Goal: Task Accomplishment & Management: Complete application form

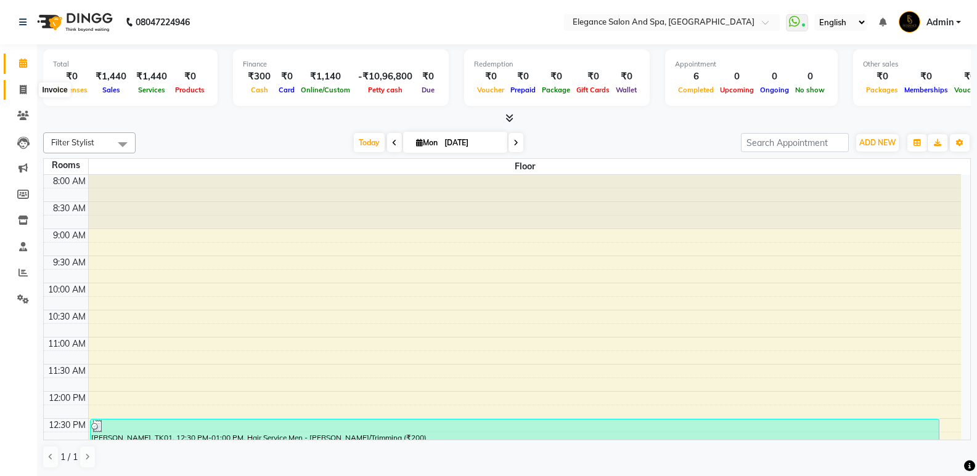
click at [25, 86] on icon at bounding box center [23, 89] width 7 height 9
select select "5270"
select select "service"
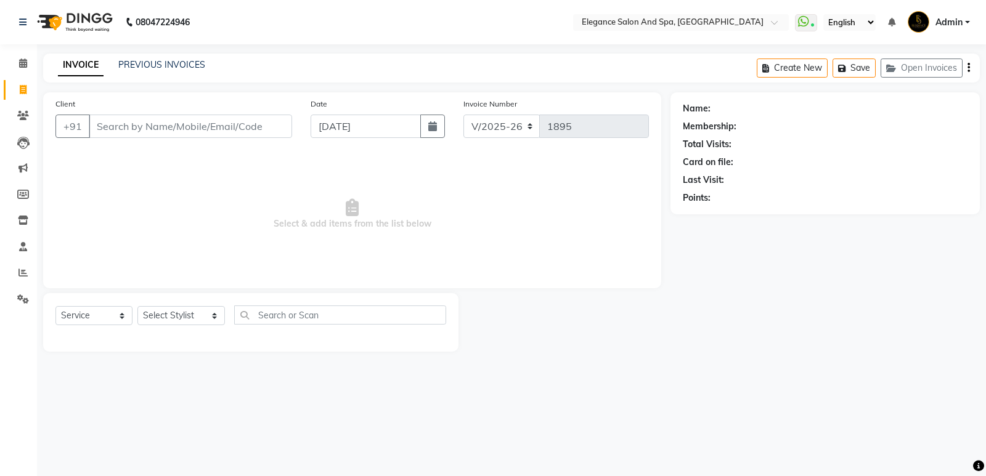
click at [156, 131] on input "Client" at bounding box center [190, 126] width 203 height 23
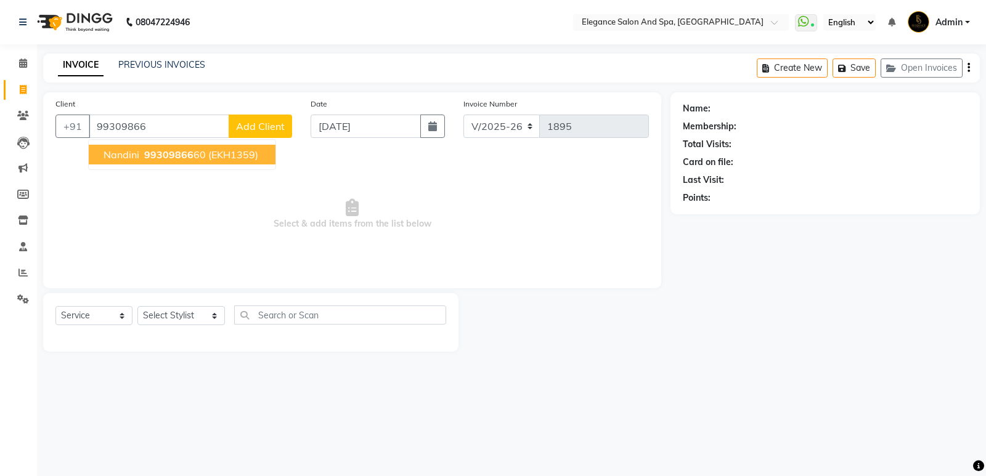
click at [108, 152] on span "nandini" at bounding box center [122, 154] width 36 height 12
type input "9930986660"
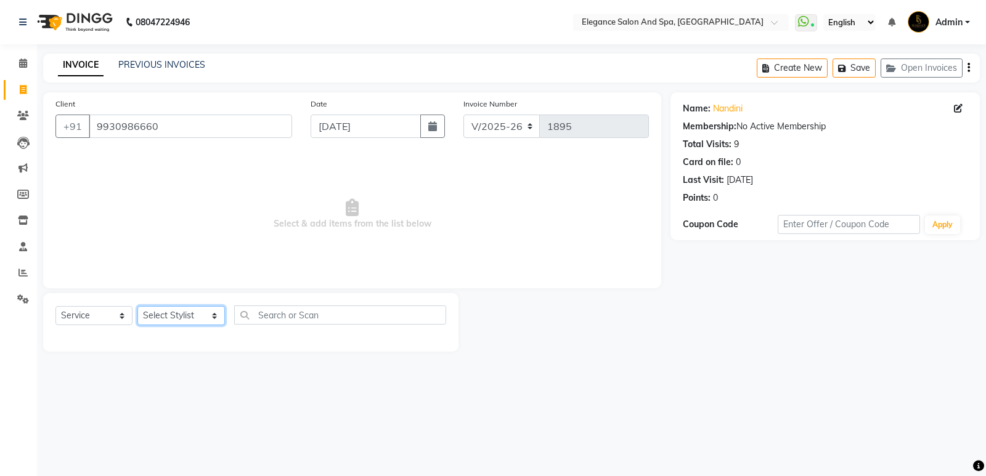
click at [200, 314] on select "Select Stylist [PERSON_NAME] [MEDICAL_DATA][PERSON_NAME] [PERSON_NAME] [PERSON_…" at bounding box center [180, 315] width 87 height 19
select select "88989"
click at [137, 306] on select "Select Stylist [PERSON_NAME] [MEDICAL_DATA][PERSON_NAME] [PERSON_NAME] [PERSON_…" at bounding box center [180, 315] width 87 height 19
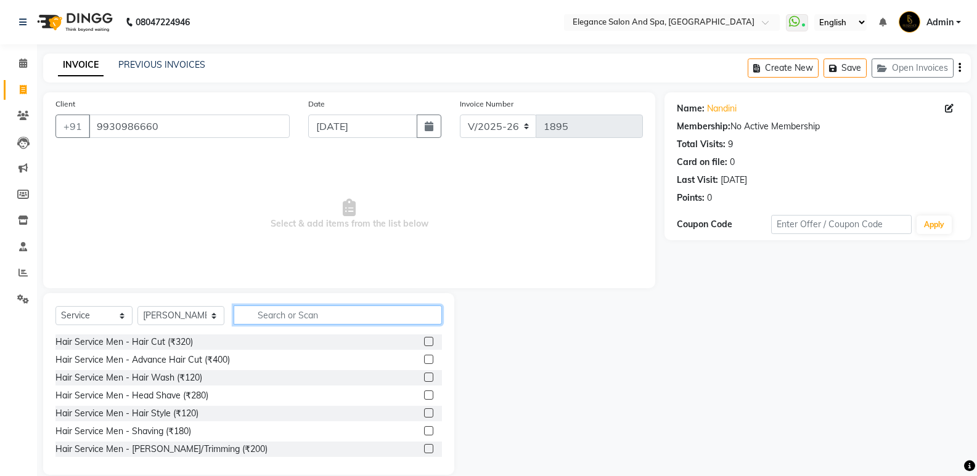
click at [299, 317] on input "text" at bounding box center [338, 315] width 208 height 19
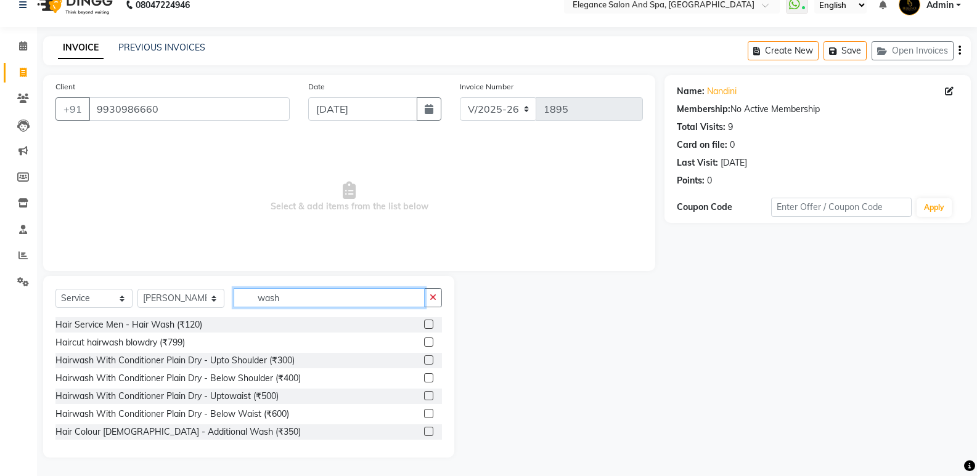
scroll to position [2, 0]
type input "wash"
click at [424, 410] on label at bounding box center [428, 411] width 9 height 9
click at [424, 410] on input "checkbox" at bounding box center [428, 412] width 8 height 8
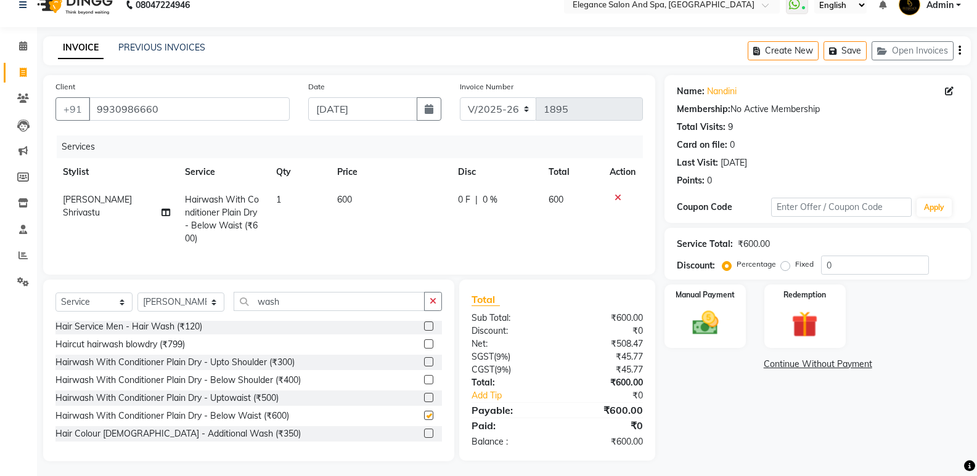
checkbox input "false"
click at [351, 202] on span "600" at bounding box center [344, 199] width 15 height 11
select select "88989"
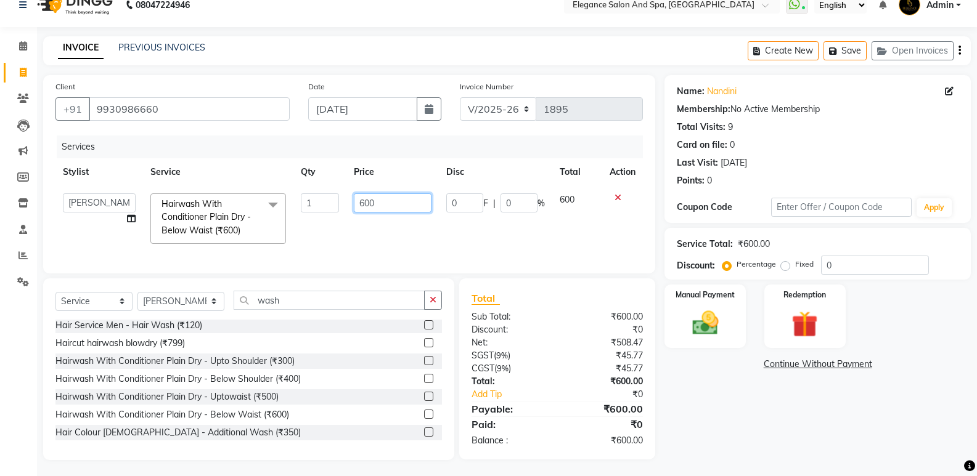
click at [377, 204] on input "600" at bounding box center [392, 202] width 77 height 19
type input "6"
type input "800"
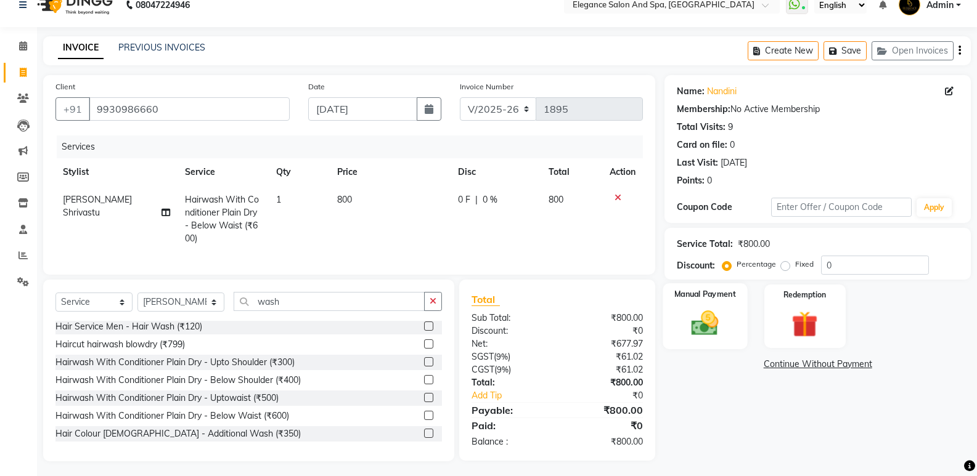
click at [691, 315] on img at bounding box center [705, 322] width 44 height 31
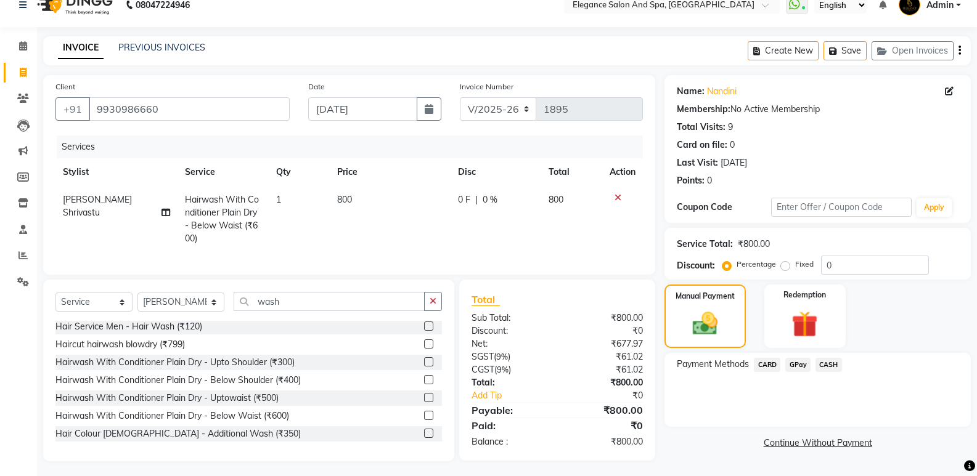
click at [800, 368] on span "GPay" at bounding box center [797, 365] width 25 height 14
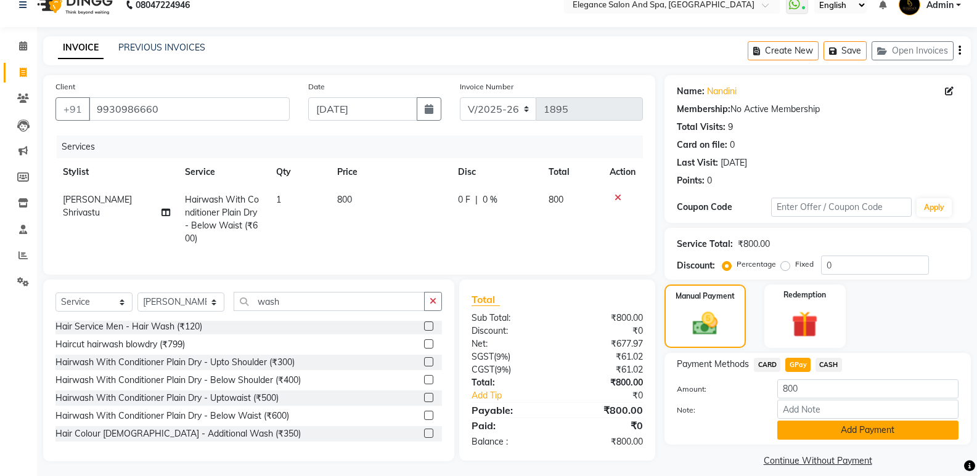
click at [827, 429] on button "Add Payment" at bounding box center [867, 430] width 181 height 19
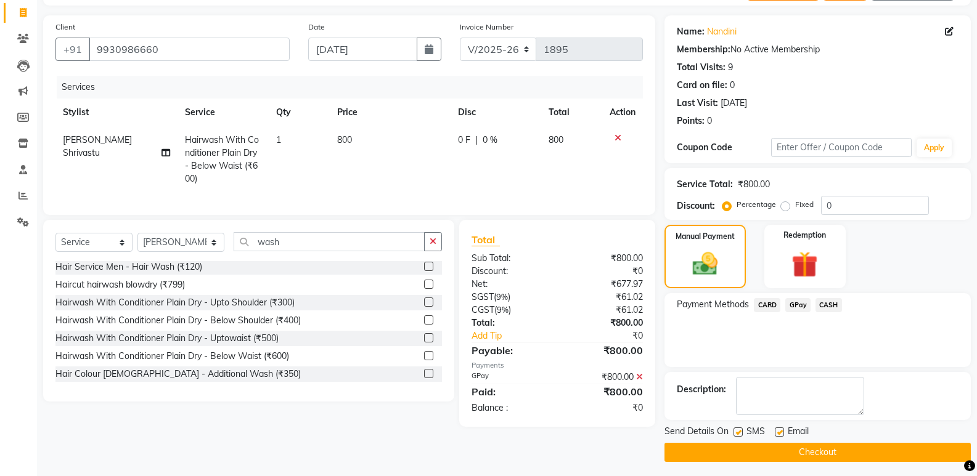
scroll to position [81, 0]
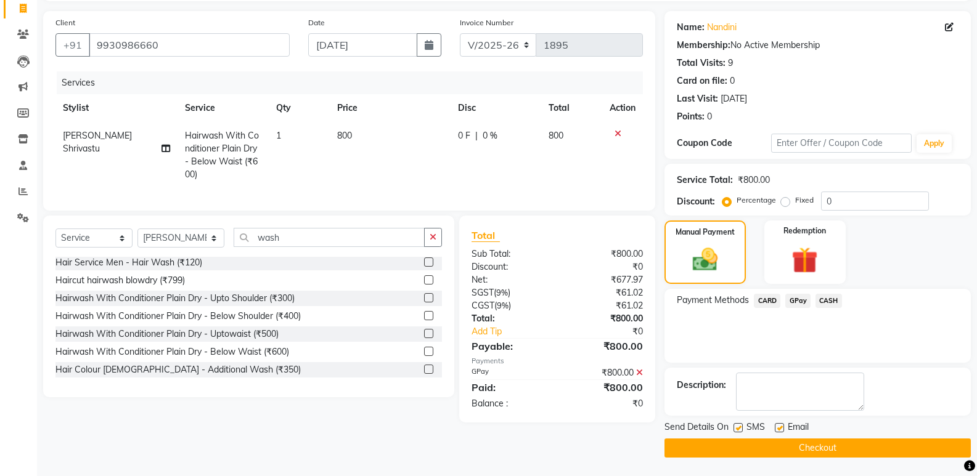
click at [805, 445] on button "Checkout" at bounding box center [817, 448] width 306 height 19
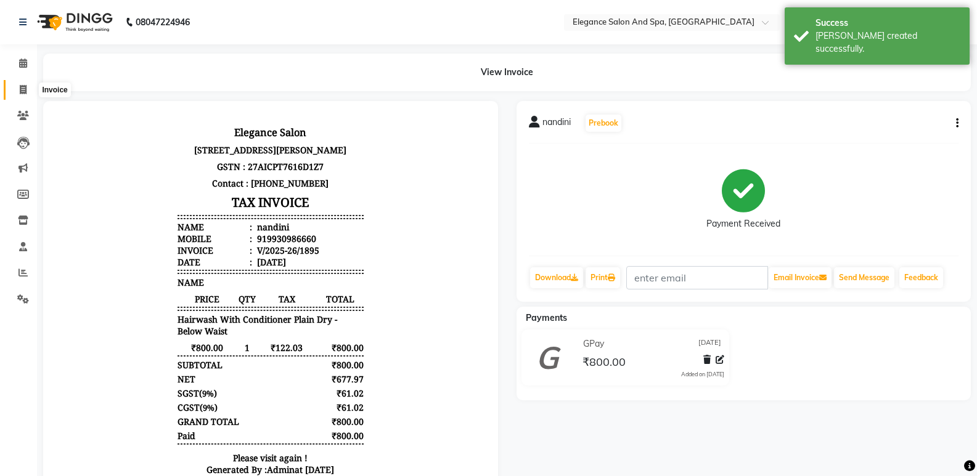
click at [23, 89] on icon at bounding box center [23, 89] width 7 height 9
select select "5270"
select select "service"
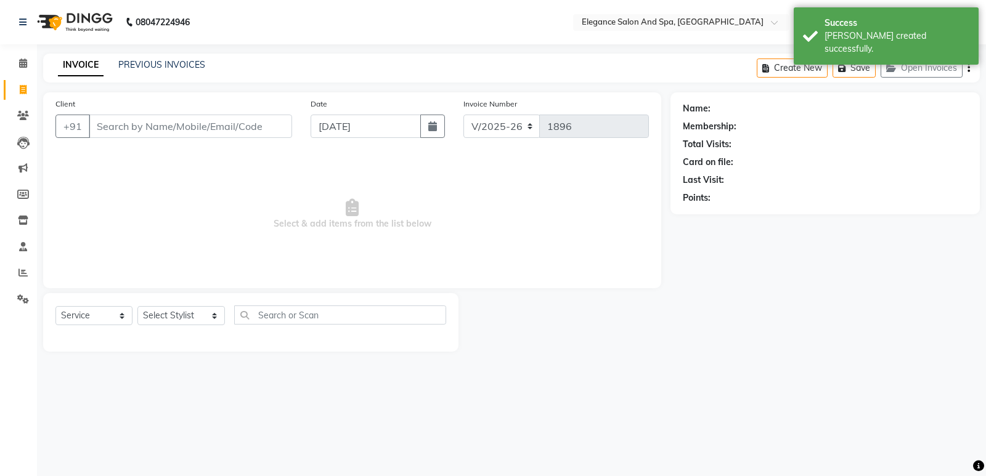
click at [129, 124] on input "Client" at bounding box center [190, 126] width 203 height 23
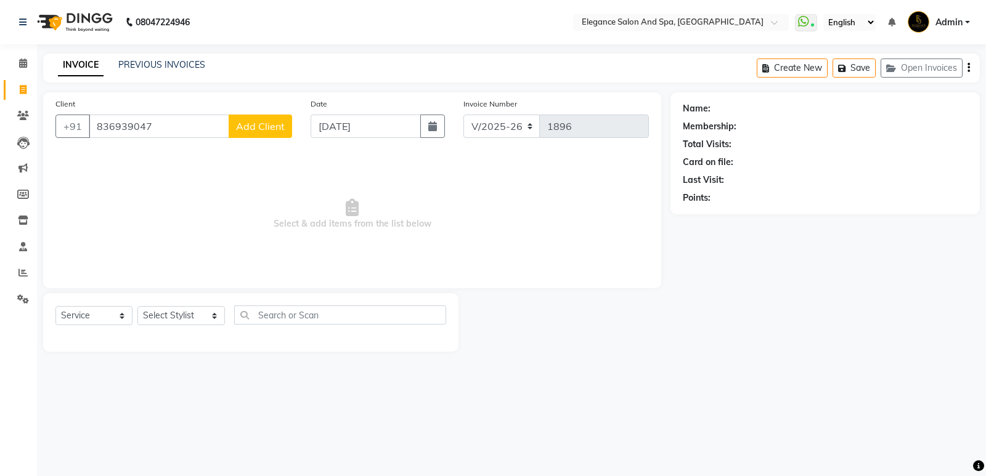
type input "836939047"
click at [253, 128] on span "Add Client" at bounding box center [260, 126] width 49 height 12
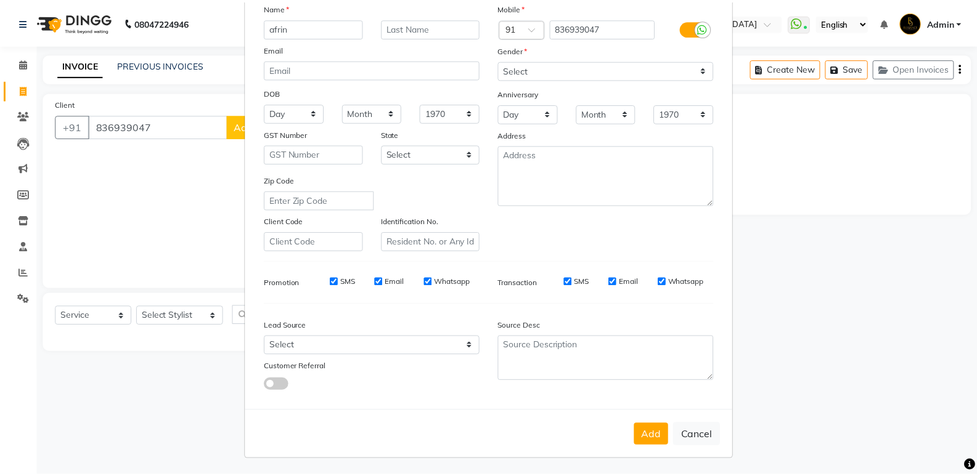
scroll to position [92, 0]
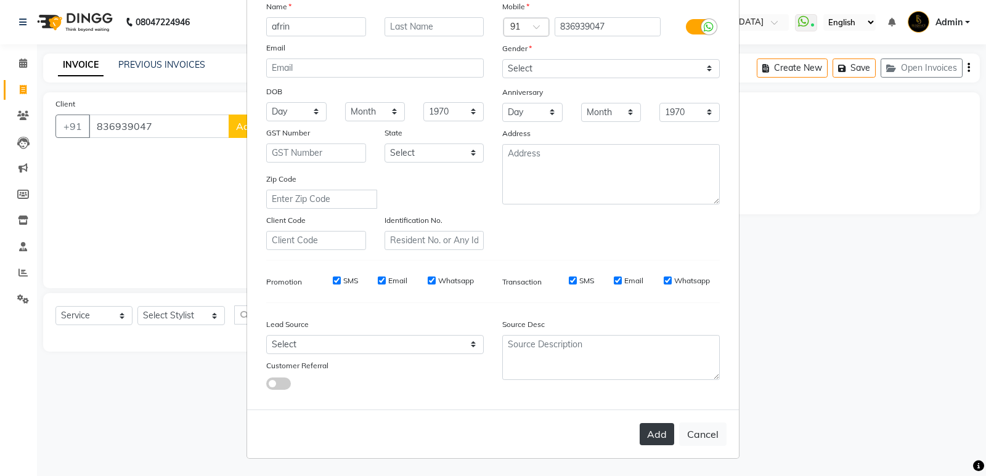
type input "afrin"
click at [646, 433] on button "Add" at bounding box center [657, 434] width 35 height 22
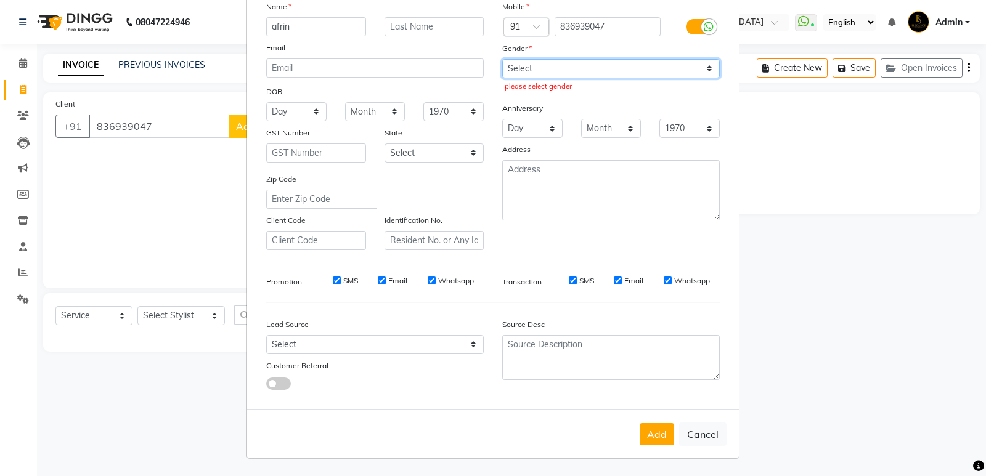
click at [528, 69] on select "Select [DEMOGRAPHIC_DATA] [DEMOGRAPHIC_DATA] Other Prefer Not To Say" at bounding box center [610, 68] width 217 height 19
select select "[DEMOGRAPHIC_DATA]"
click at [502, 59] on select "Select [DEMOGRAPHIC_DATA] [DEMOGRAPHIC_DATA] Other Prefer Not To Say" at bounding box center [610, 68] width 217 height 19
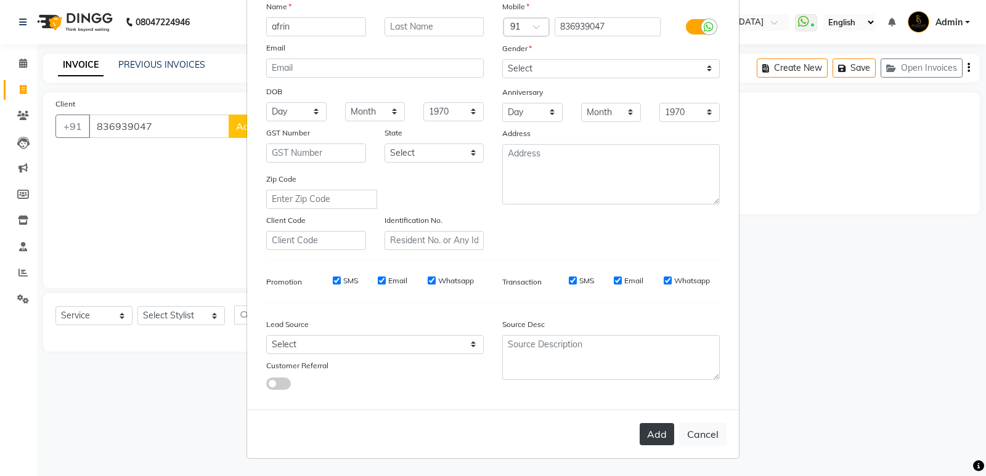
click at [646, 426] on button "Add" at bounding box center [657, 434] width 35 height 22
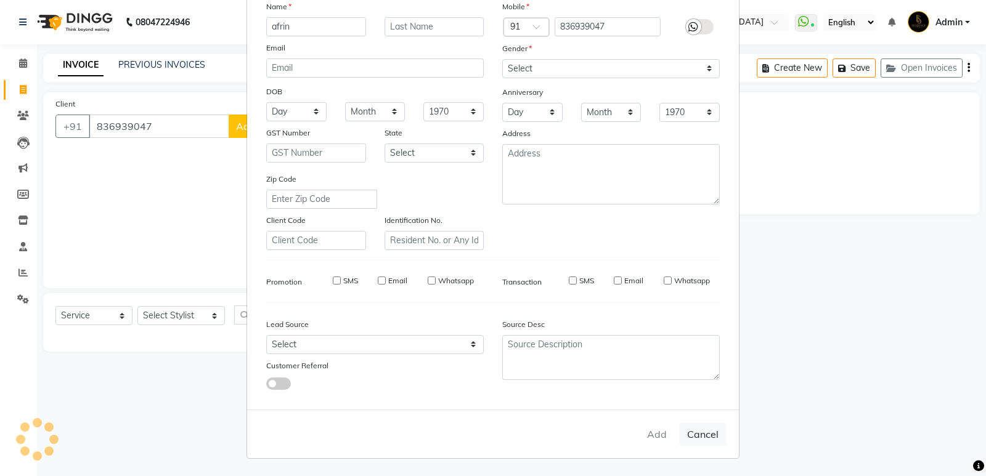
select select
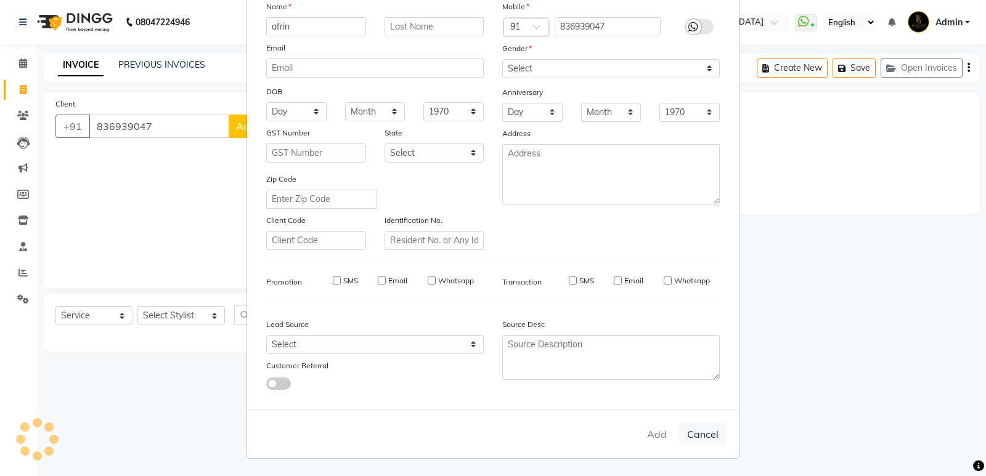
select select
checkbox input "false"
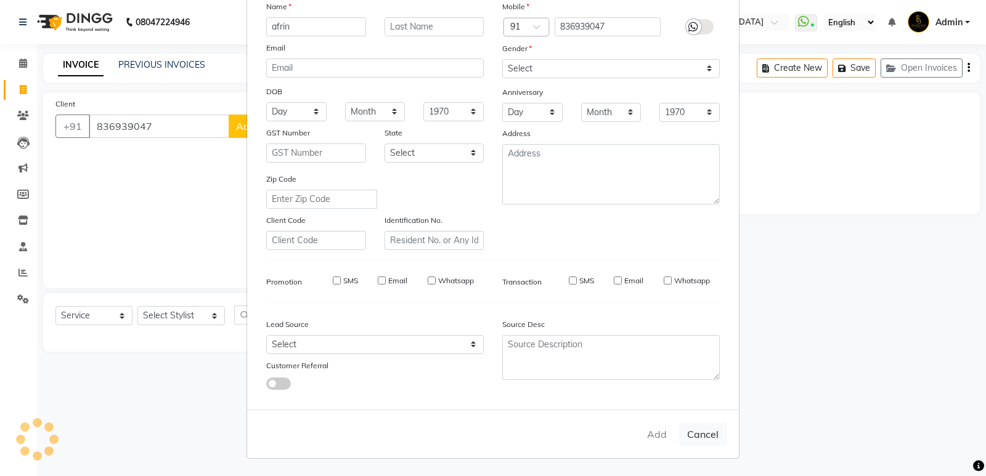
checkbox input "false"
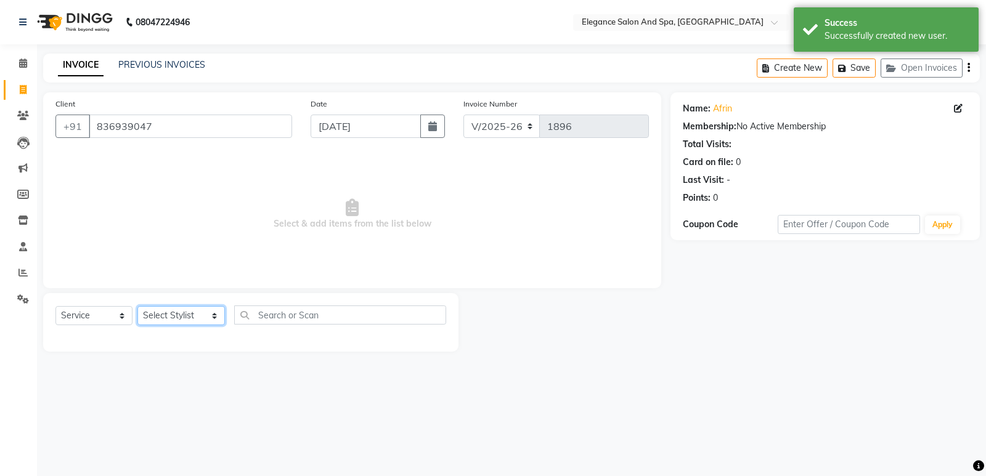
click at [202, 317] on select "Select Stylist [PERSON_NAME] [MEDICAL_DATA][PERSON_NAME] [PERSON_NAME] [PERSON_…" at bounding box center [180, 315] width 87 height 19
select select "88913"
click at [137, 306] on select "Select Stylist [PERSON_NAME] [MEDICAL_DATA][PERSON_NAME] [PERSON_NAME] [PERSON_…" at bounding box center [180, 315] width 87 height 19
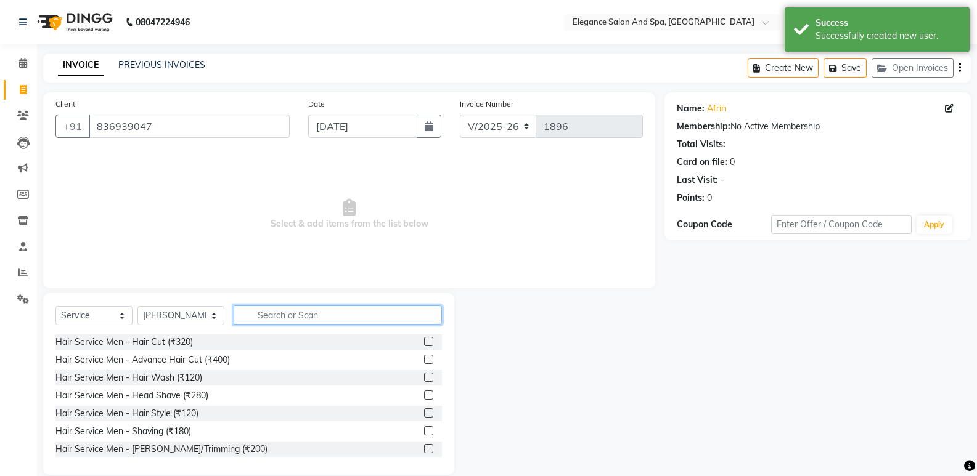
click at [283, 315] on input "text" at bounding box center [338, 315] width 208 height 19
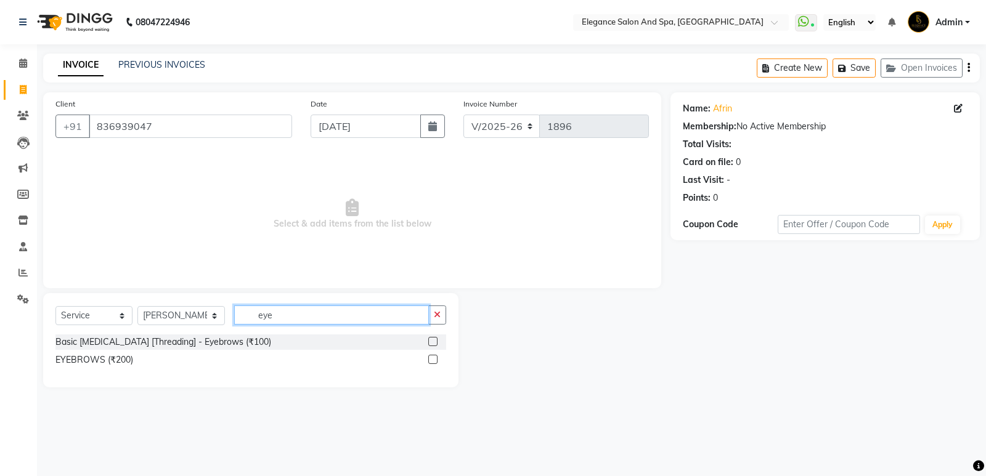
type input "eye"
click at [434, 342] on label at bounding box center [432, 341] width 9 height 9
click at [434, 342] on input "checkbox" at bounding box center [432, 342] width 8 height 8
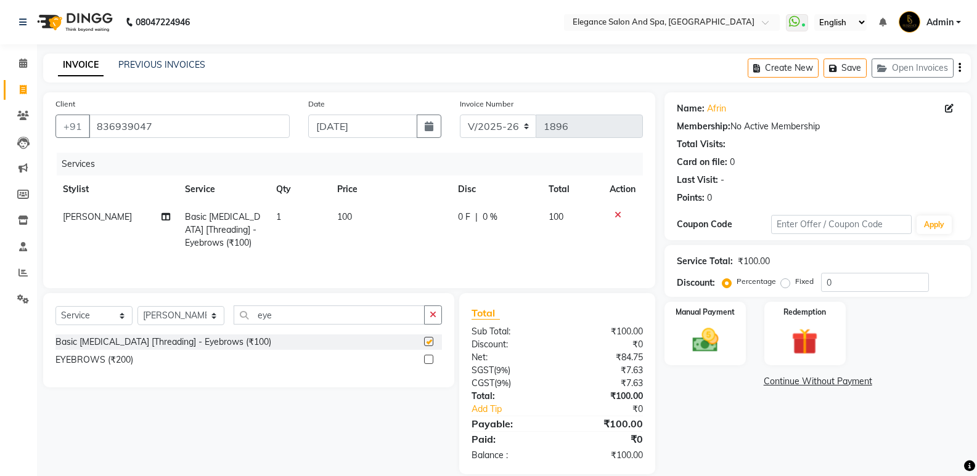
checkbox input "false"
click at [433, 307] on button "button" at bounding box center [433, 315] width 18 height 19
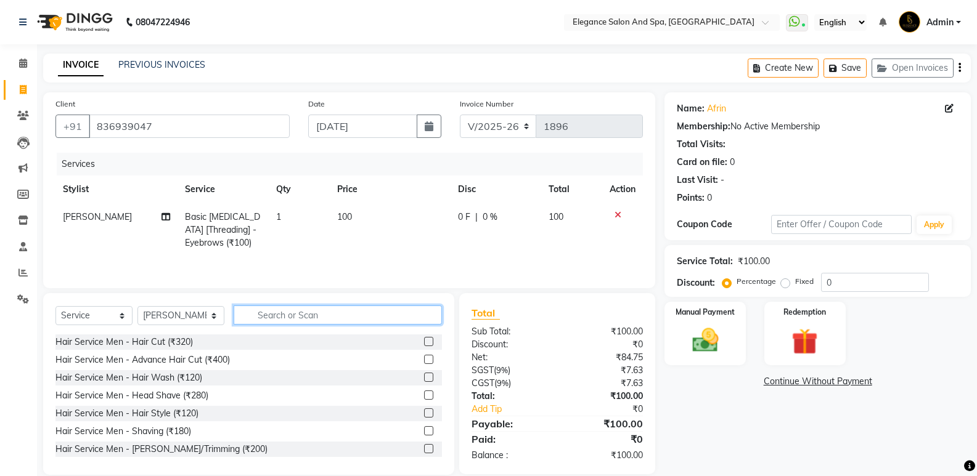
click at [391, 315] on input "text" at bounding box center [338, 315] width 208 height 19
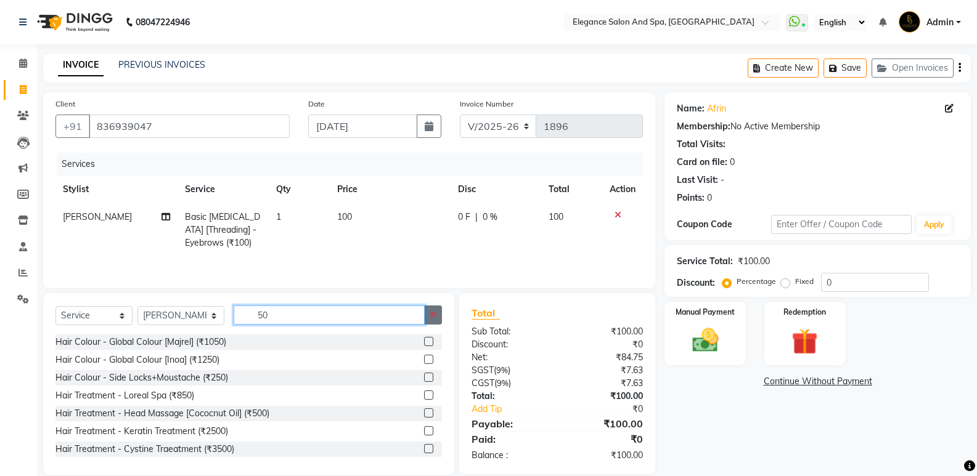
type input "50"
click at [428, 315] on button "button" at bounding box center [433, 315] width 18 height 19
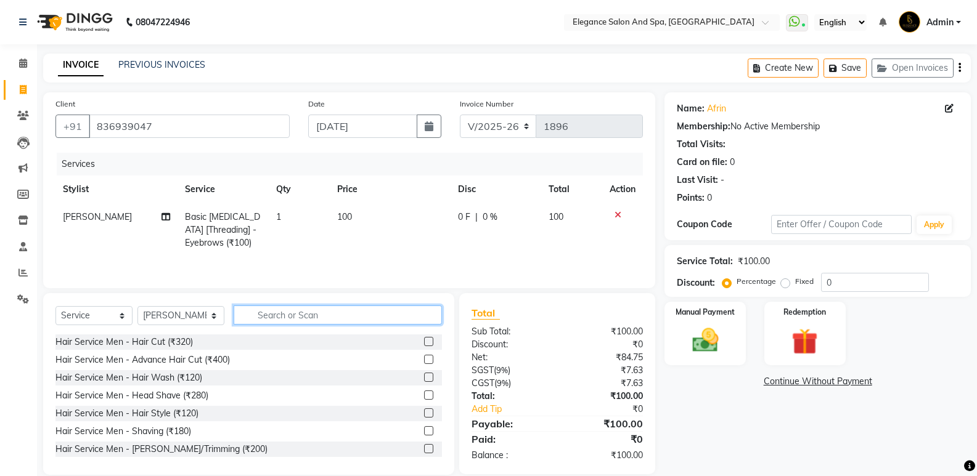
click at [383, 314] on input "text" at bounding box center [338, 315] width 208 height 19
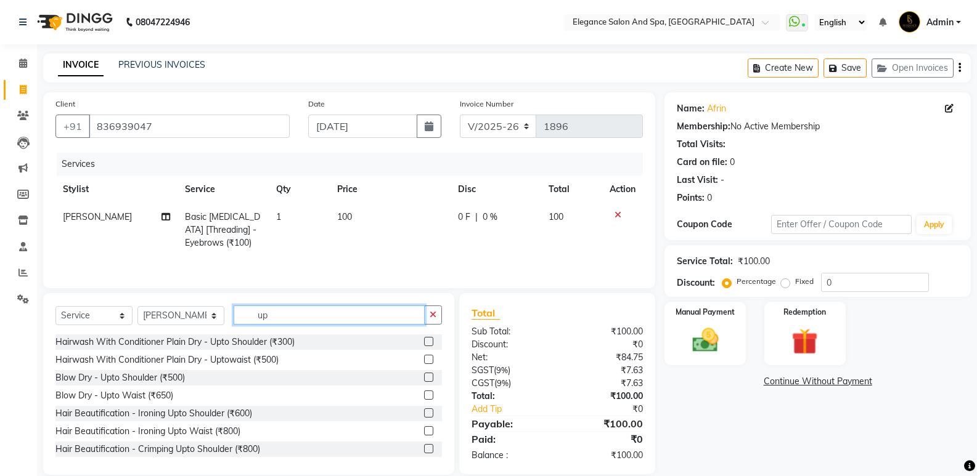
scroll to position [62, 0]
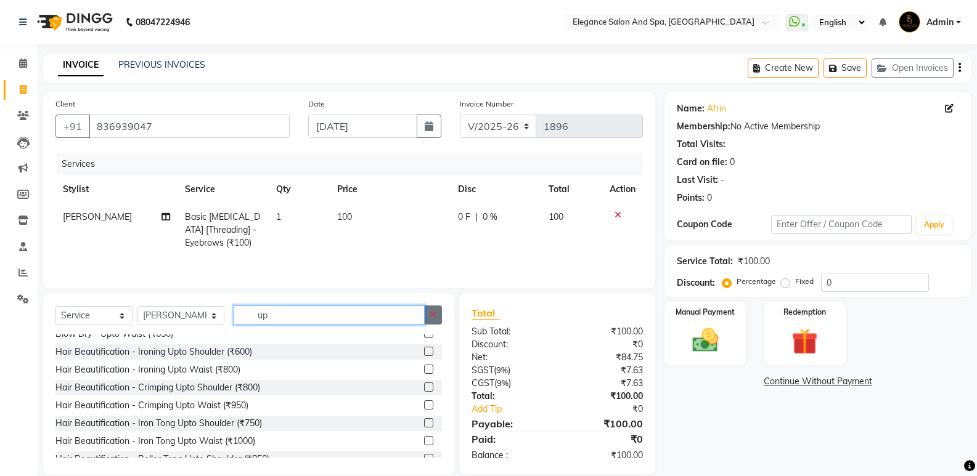
type input "up"
click at [435, 315] on icon "button" at bounding box center [432, 315] width 7 height 9
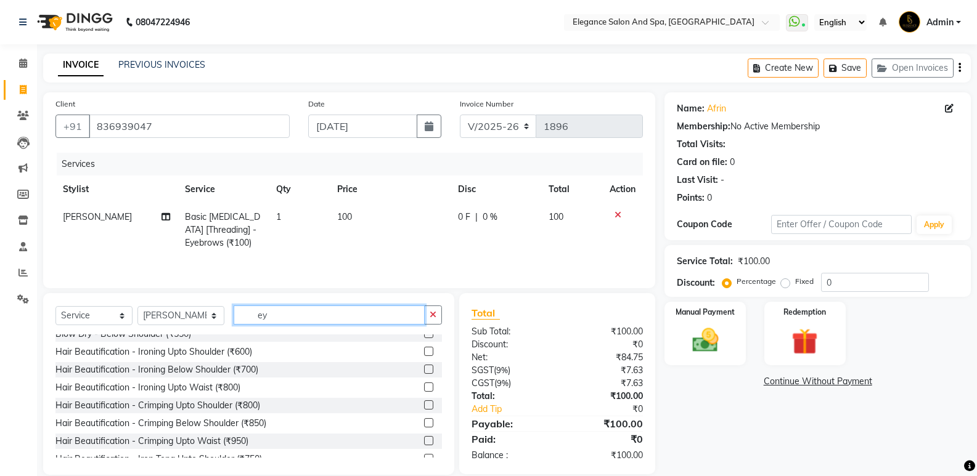
scroll to position [0, 0]
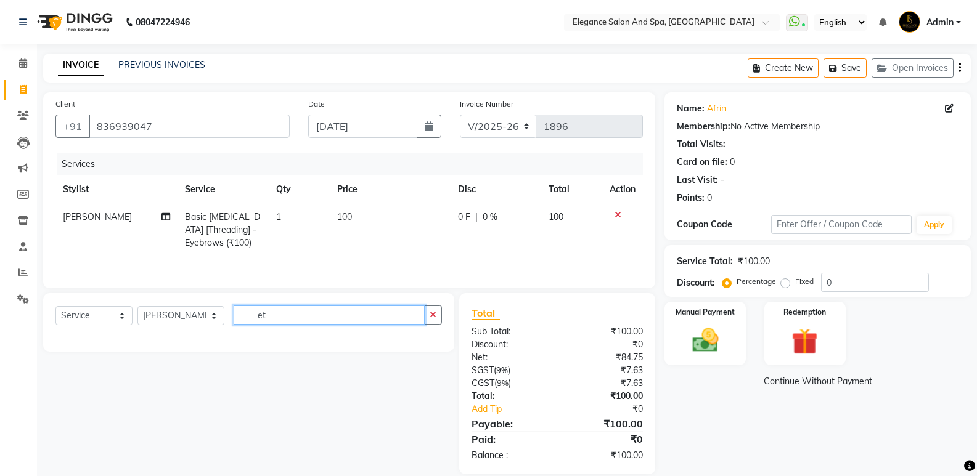
type input "e"
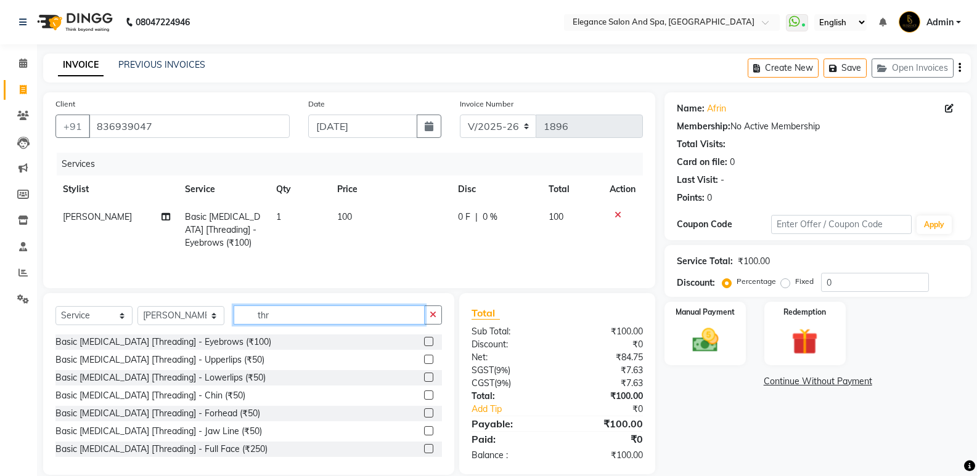
type input "thr"
click at [424, 355] on label at bounding box center [428, 359] width 9 height 9
click at [424, 356] on input "checkbox" at bounding box center [428, 360] width 8 height 8
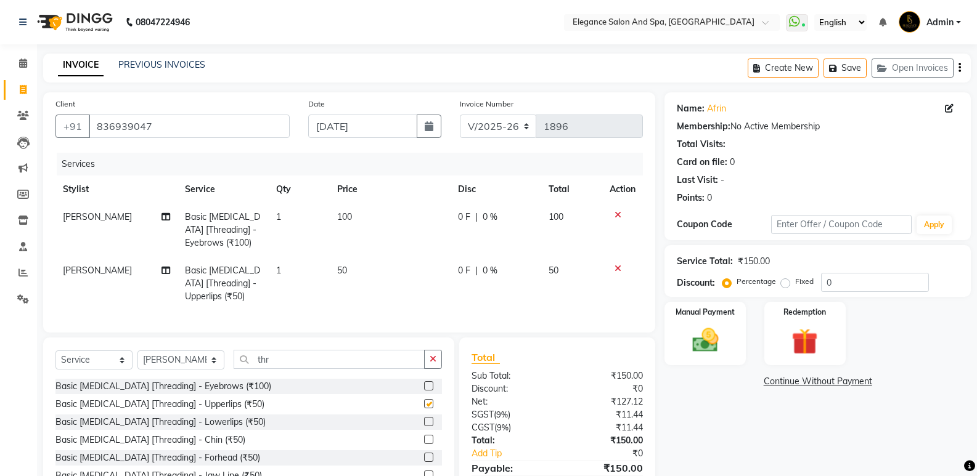
checkbox input "false"
click at [424, 426] on label at bounding box center [428, 421] width 9 height 9
click at [424, 426] on input "checkbox" at bounding box center [428, 422] width 8 height 8
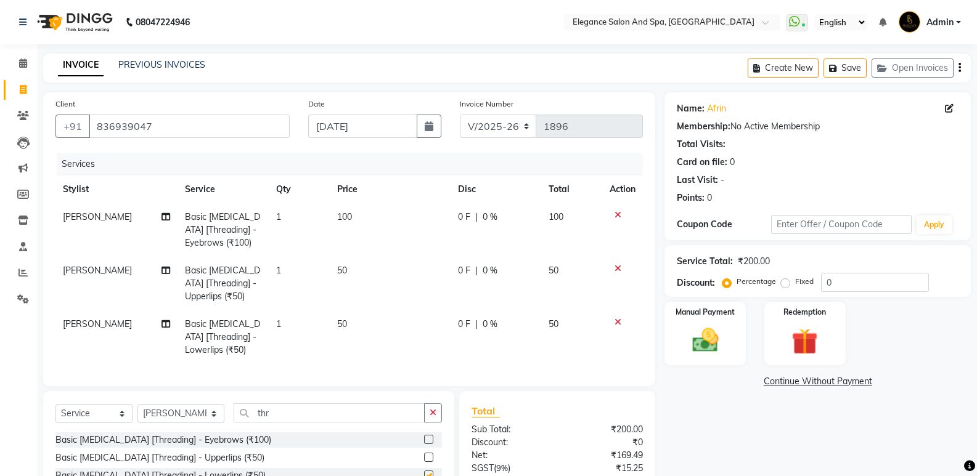
checkbox input "false"
click at [697, 347] on img at bounding box center [705, 340] width 44 height 31
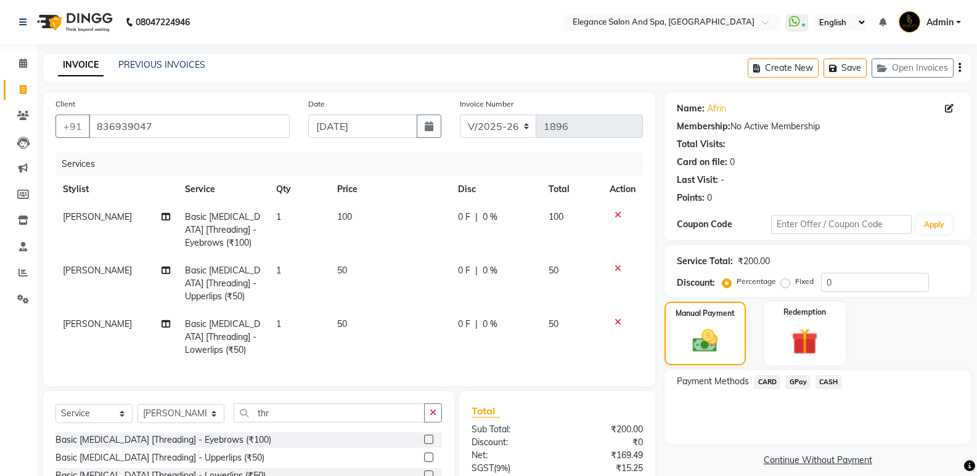
click at [795, 378] on span "GPay" at bounding box center [797, 382] width 25 height 14
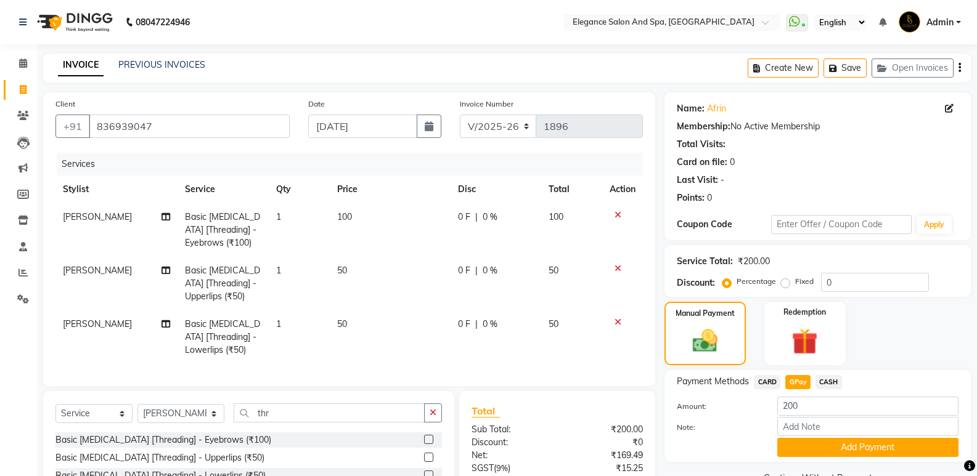
click at [837, 437] on div "Note:" at bounding box center [817, 427] width 300 height 21
click at [839, 450] on button "Add Payment" at bounding box center [867, 447] width 181 height 19
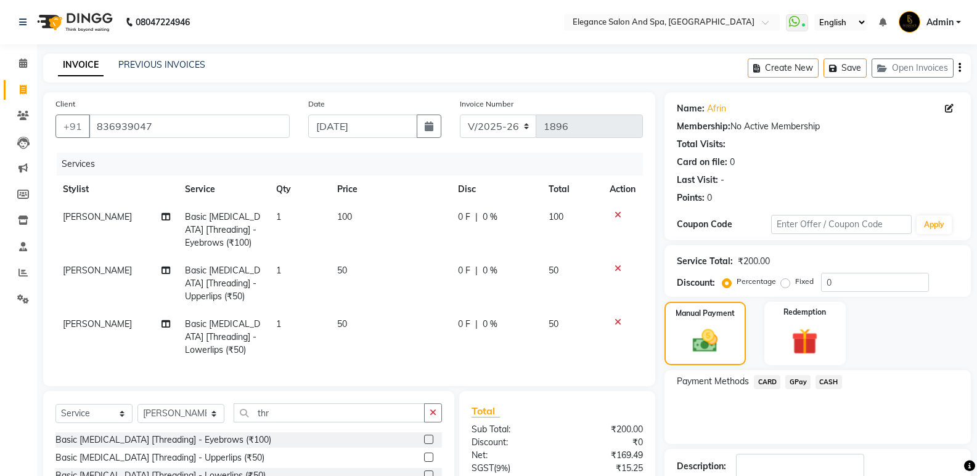
scroll to position [123, 0]
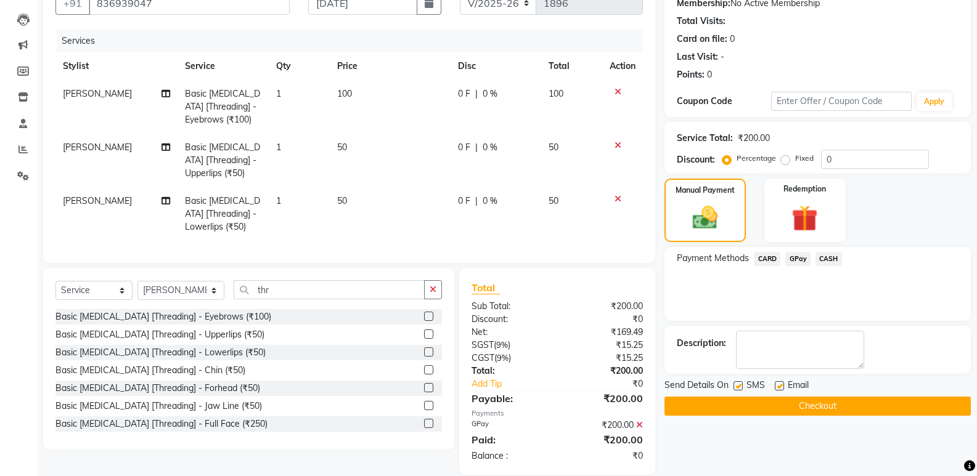
click at [786, 404] on button "Checkout" at bounding box center [817, 406] width 306 height 19
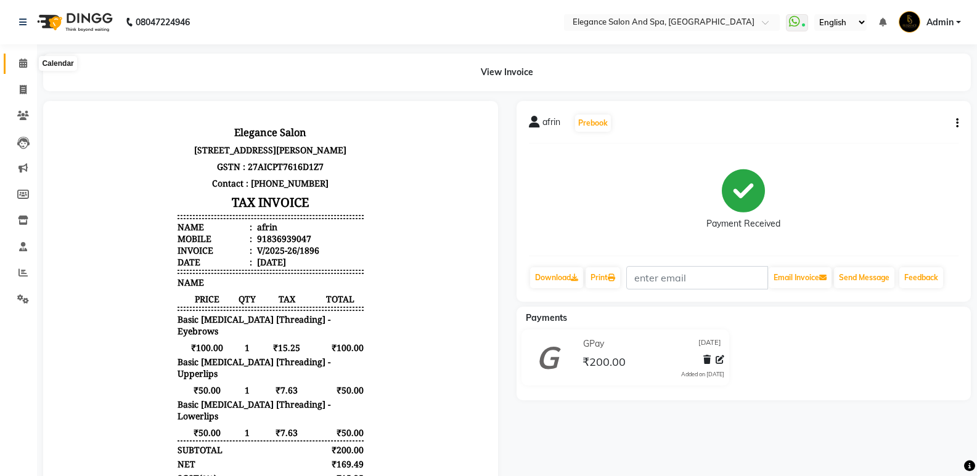
click at [21, 63] on icon at bounding box center [23, 63] width 8 height 9
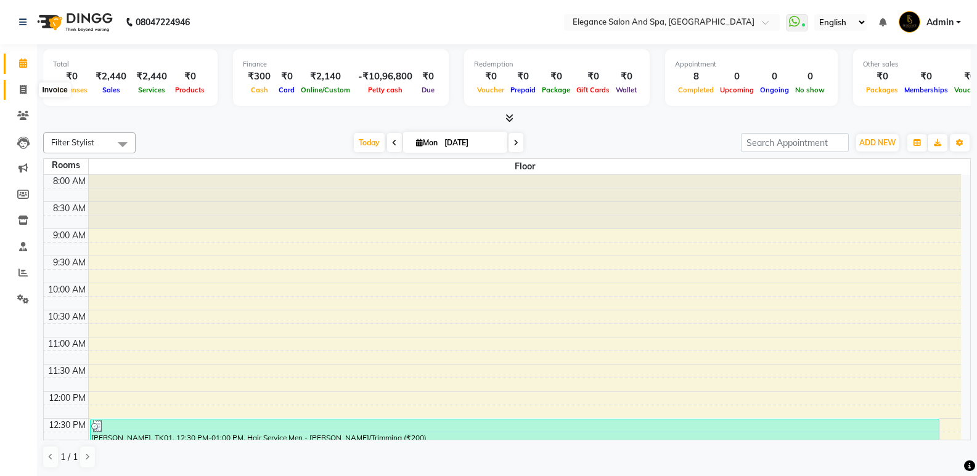
click at [22, 91] on icon at bounding box center [23, 89] width 7 height 9
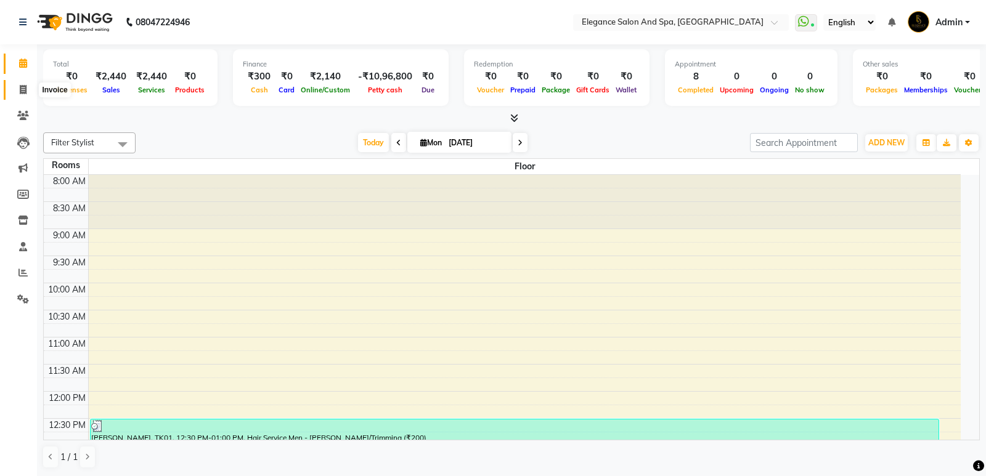
select select "5270"
select select "service"
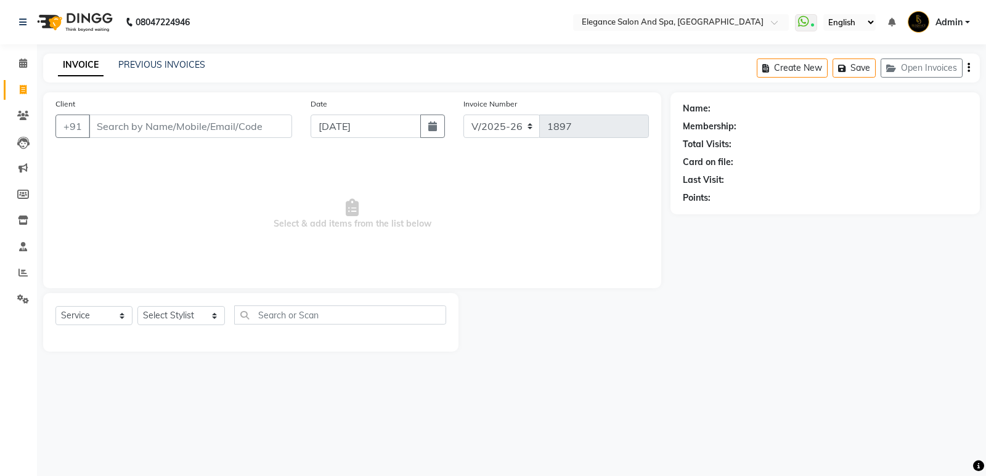
click at [168, 126] on input "Client" at bounding box center [190, 126] width 203 height 23
click at [19, 65] on icon at bounding box center [23, 63] width 8 height 9
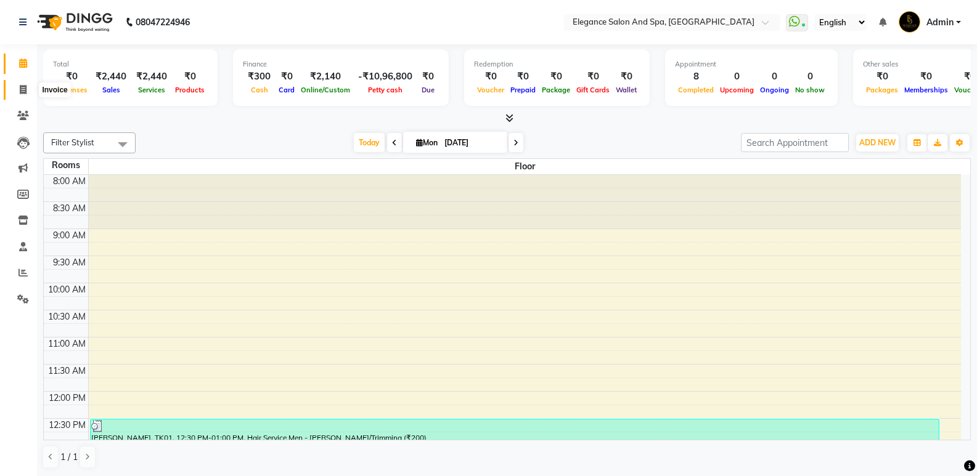
click at [25, 92] on icon at bounding box center [23, 89] width 7 height 9
select select "5270"
select select "service"
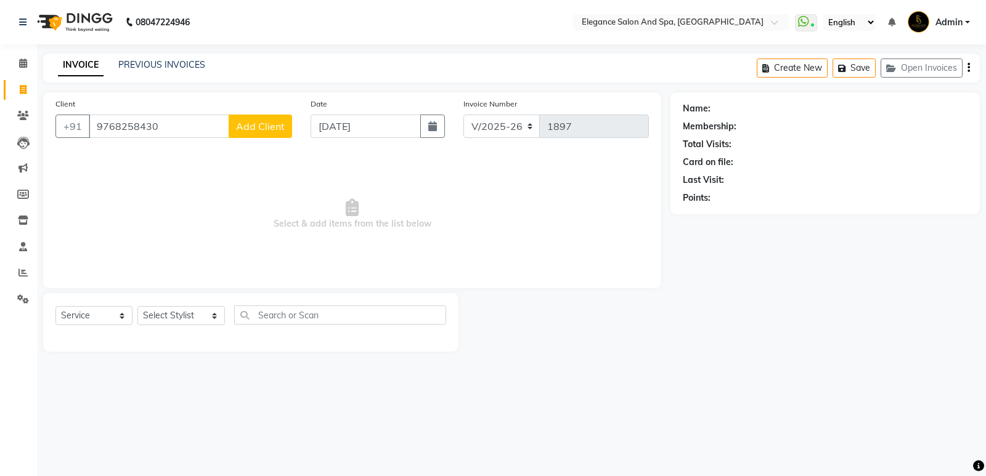
type input "9768258430"
click at [273, 131] on span "Add Client" at bounding box center [260, 126] width 49 height 12
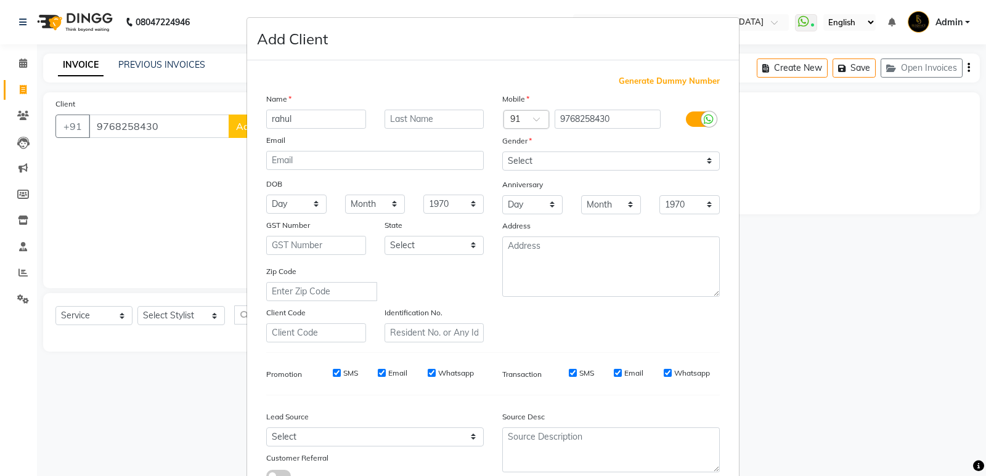
type input "rahul"
click at [575, 158] on select "Select [DEMOGRAPHIC_DATA] [DEMOGRAPHIC_DATA] Other Prefer Not To Say" at bounding box center [610, 161] width 217 height 19
select select "[DEMOGRAPHIC_DATA]"
click at [502, 152] on select "Select [DEMOGRAPHIC_DATA] [DEMOGRAPHIC_DATA] Other Prefer Not To Say" at bounding box center [610, 161] width 217 height 19
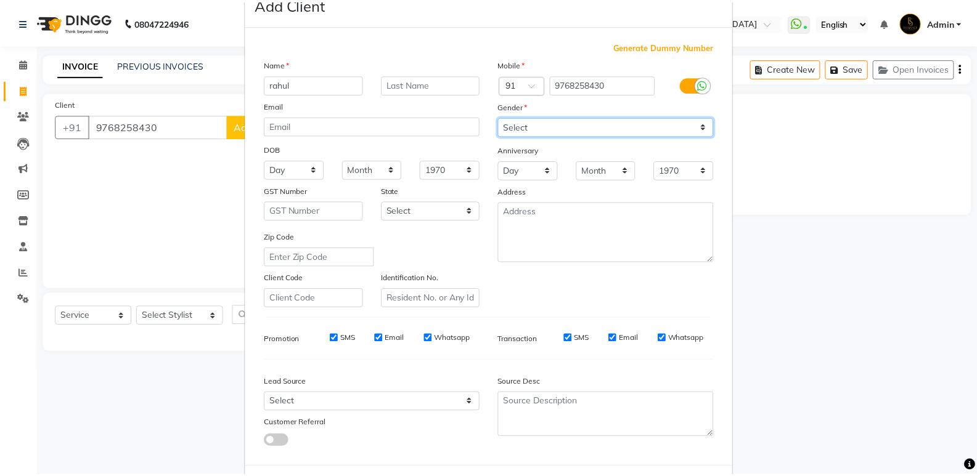
scroll to position [92, 0]
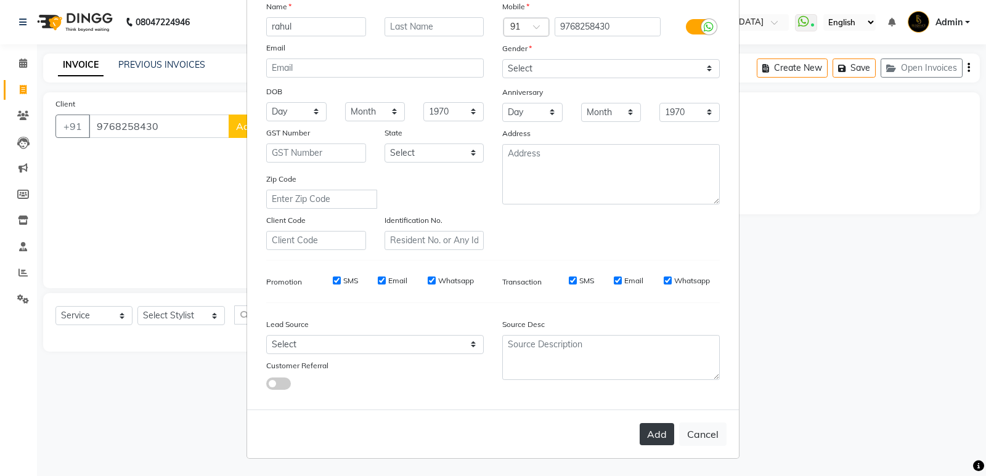
click at [653, 429] on button "Add" at bounding box center [657, 434] width 35 height 22
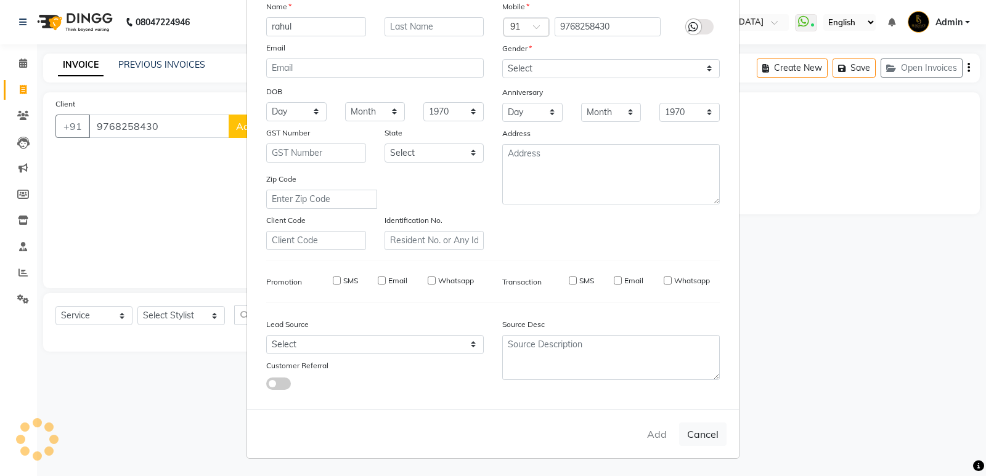
select select
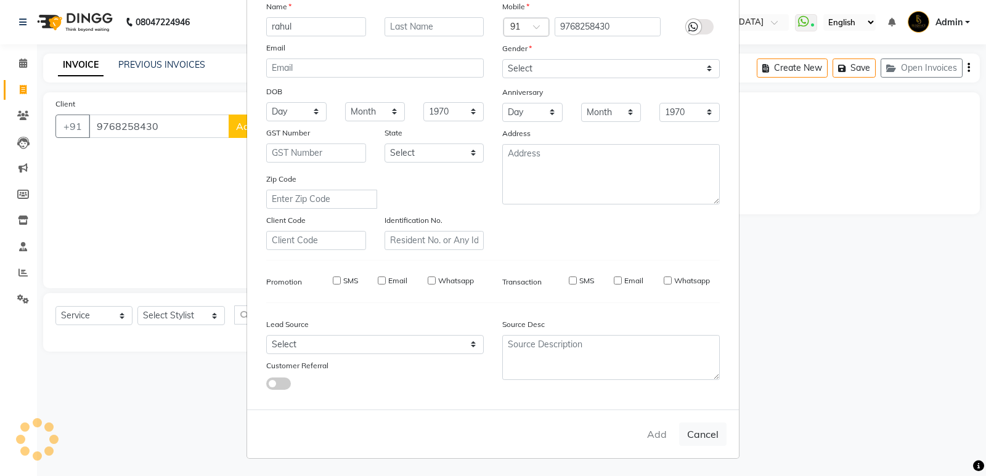
select select
checkbox input "false"
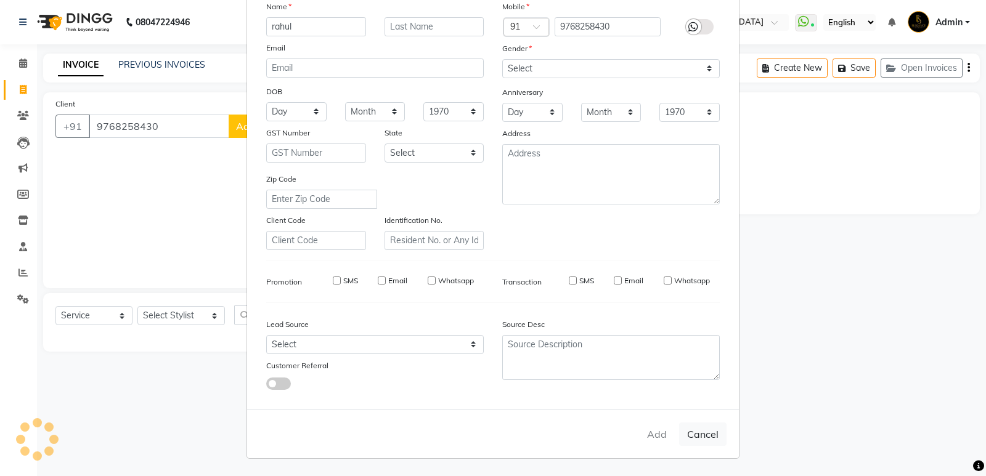
checkbox input "false"
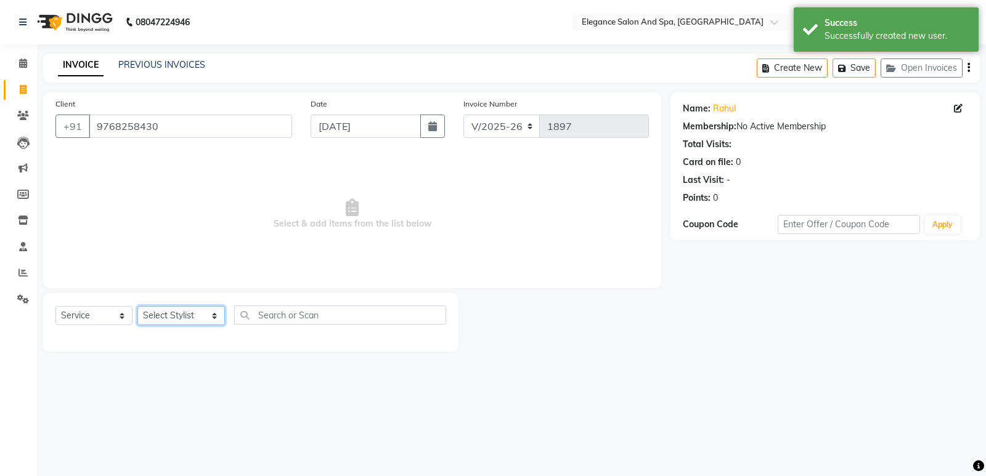
click at [197, 318] on select "Select Stylist [PERSON_NAME] [MEDICAL_DATA][PERSON_NAME] [PERSON_NAME] [PERSON_…" at bounding box center [180, 315] width 87 height 19
select select "88989"
click at [137, 306] on select "Select Stylist [PERSON_NAME] [MEDICAL_DATA][PERSON_NAME] [PERSON_NAME] [PERSON_…" at bounding box center [180, 315] width 87 height 19
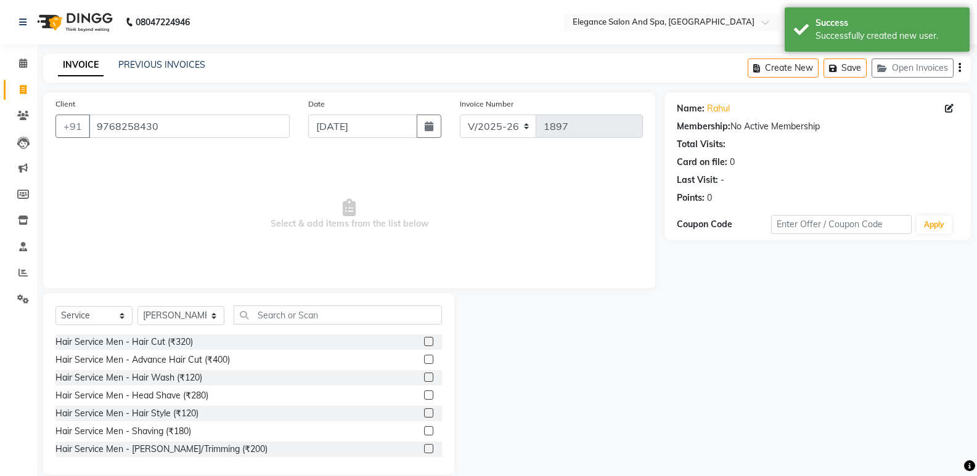
click at [424, 452] on label at bounding box center [428, 448] width 9 height 9
click at [424, 452] on input "checkbox" at bounding box center [428, 449] width 8 height 8
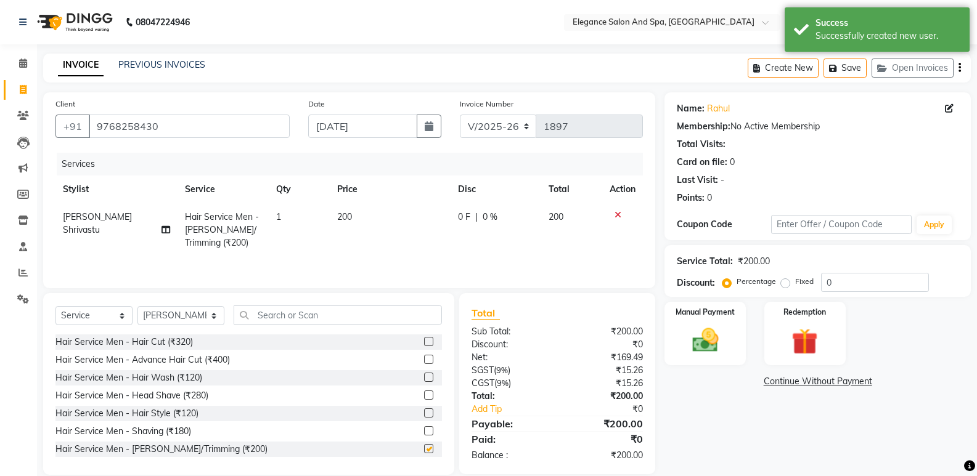
checkbox input "false"
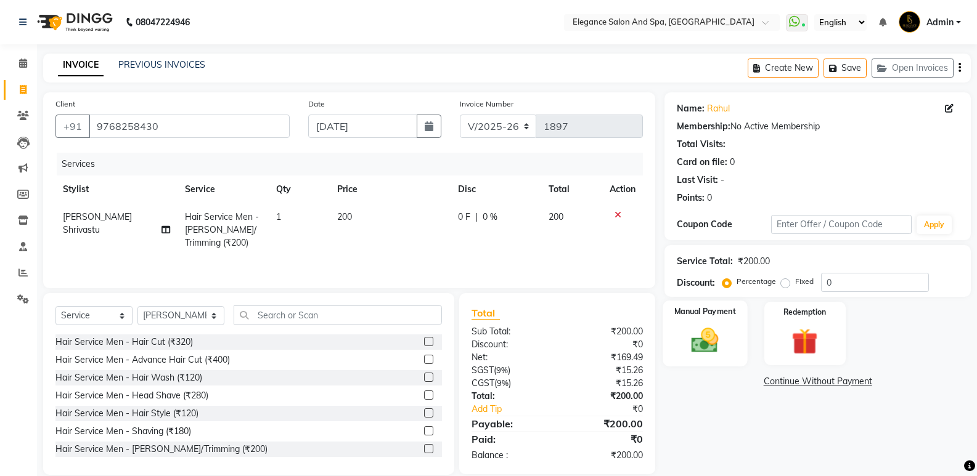
click at [694, 343] on img at bounding box center [705, 340] width 44 height 31
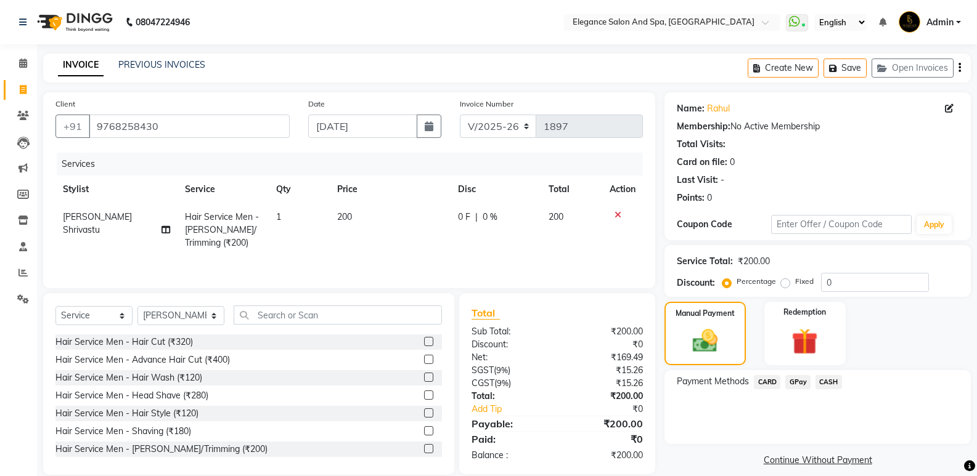
click at [800, 382] on span "GPay" at bounding box center [797, 382] width 25 height 14
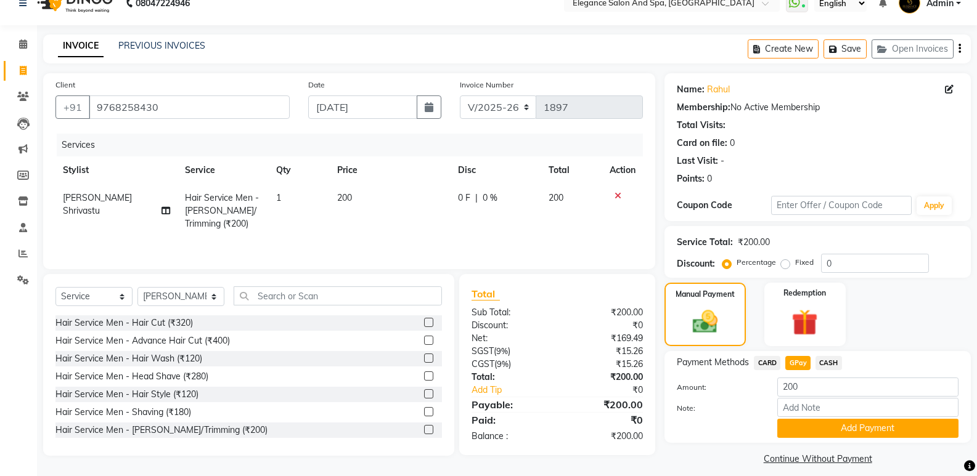
scroll to position [30, 0]
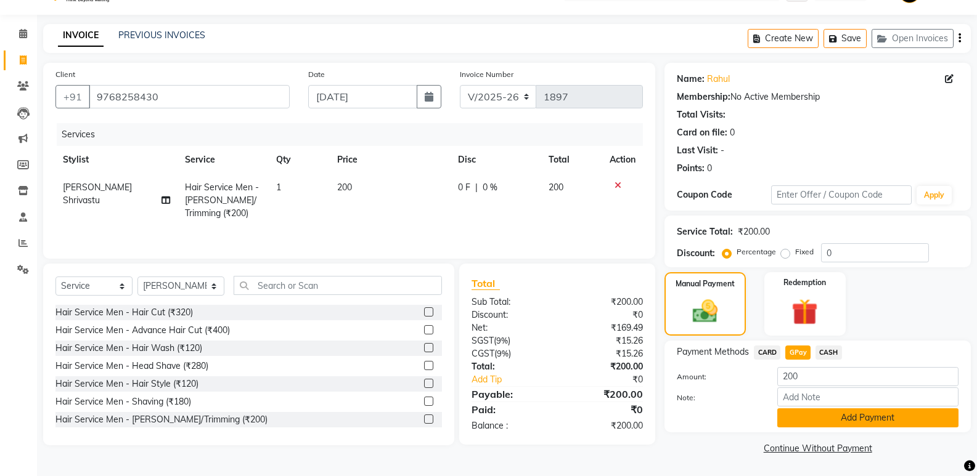
click at [861, 425] on button "Add Payment" at bounding box center [867, 417] width 181 height 19
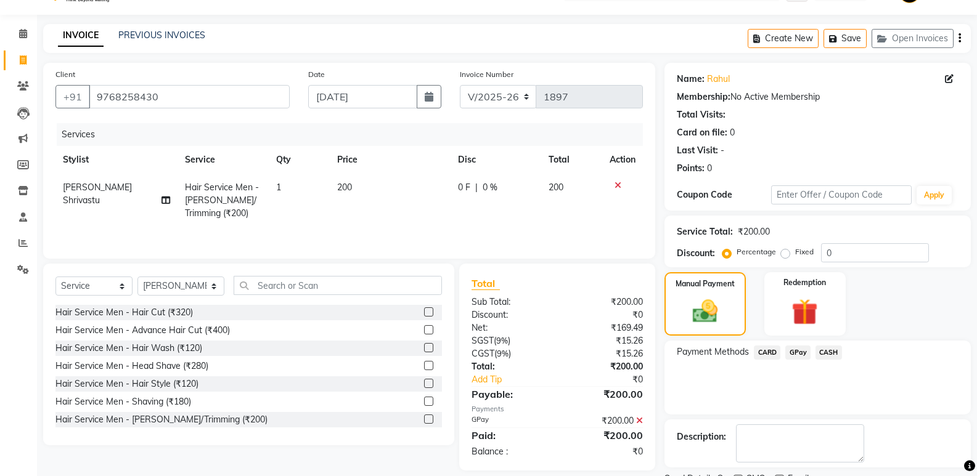
scroll to position [81, 0]
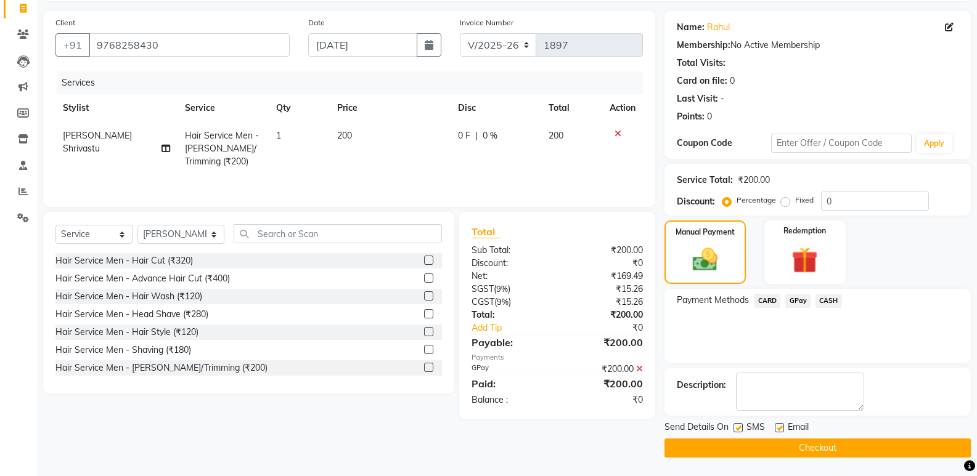
click at [864, 445] on button "Checkout" at bounding box center [817, 448] width 306 height 19
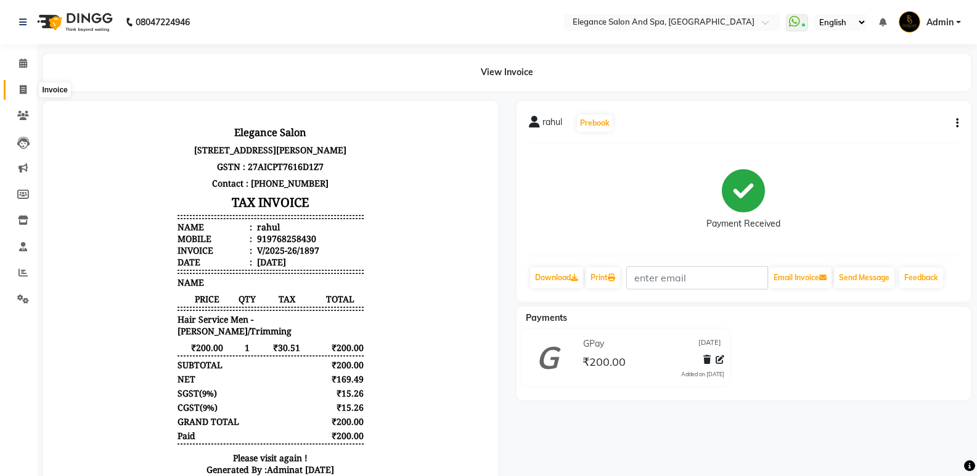
click at [20, 90] on icon at bounding box center [23, 89] width 7 height 9
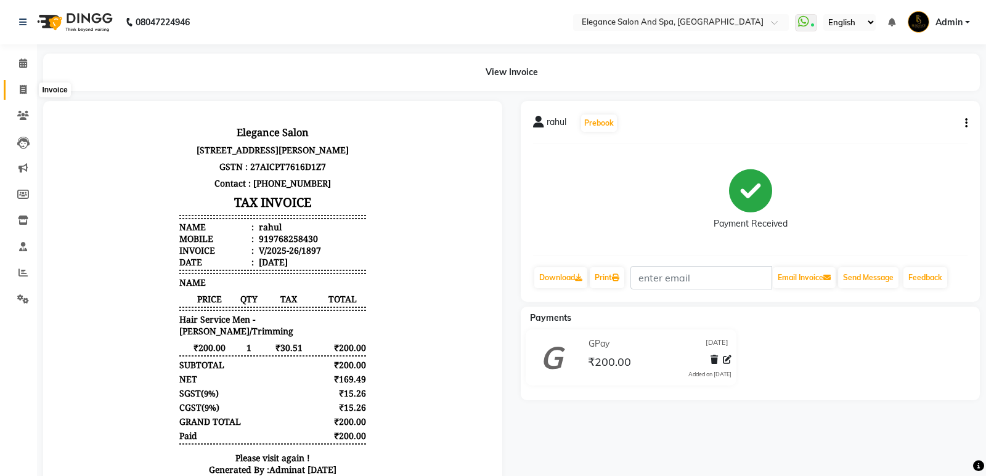
select select "service"
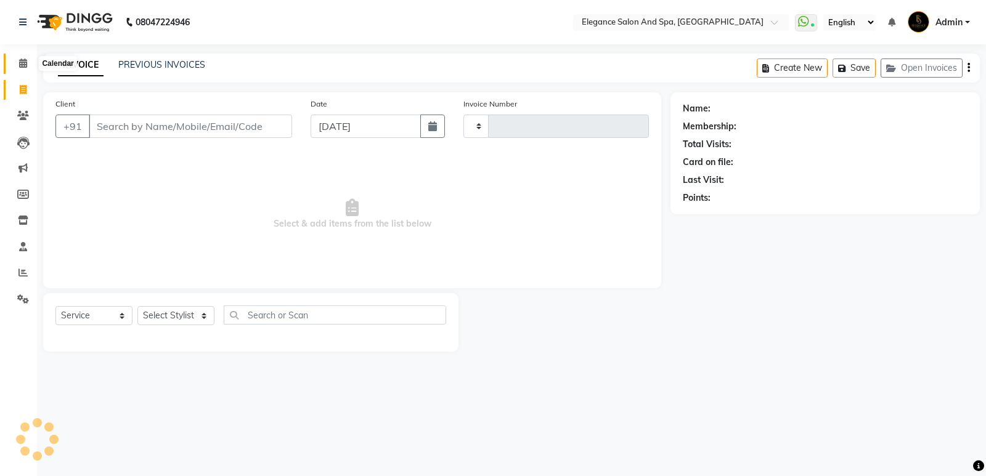
click at [20, 63] on icon at bounding box center [23, 63] width 8 height 9
